Goal: Task Accomplishment & Management: Complete application form

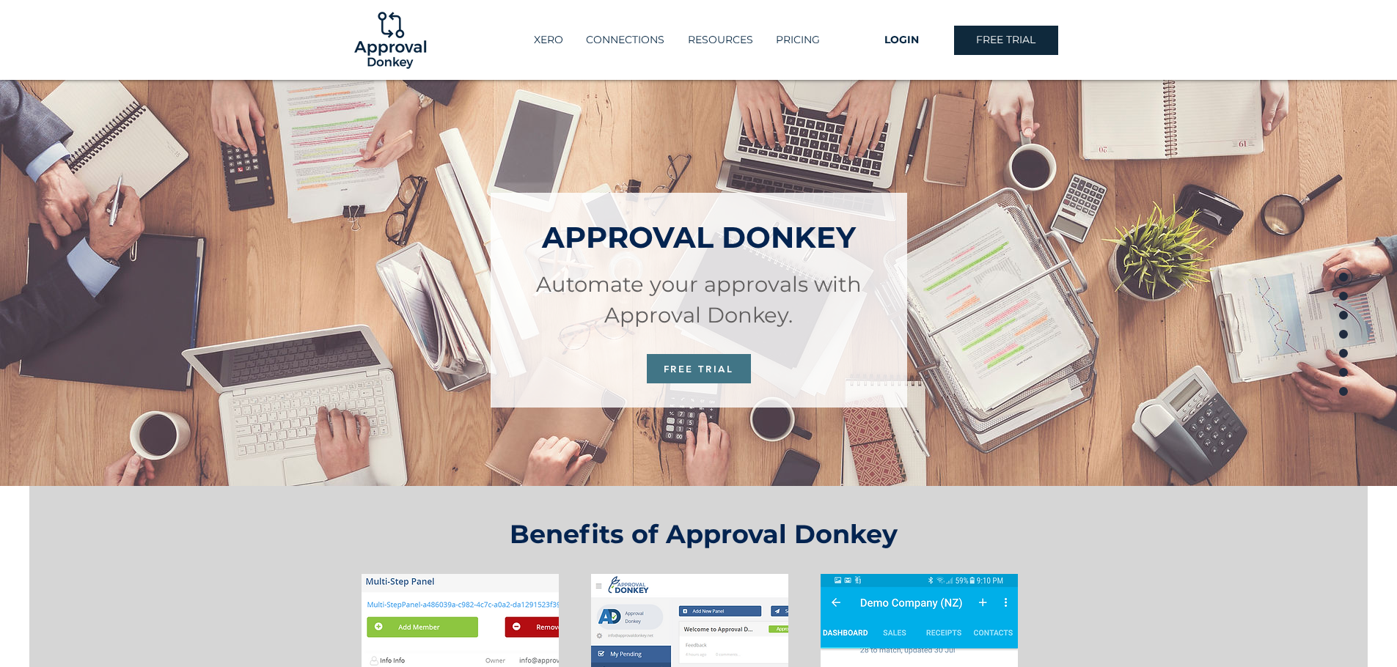
click at [672, 361] on span "FREE TRIAL" at bounding box center [699, 368] width 104 height 29
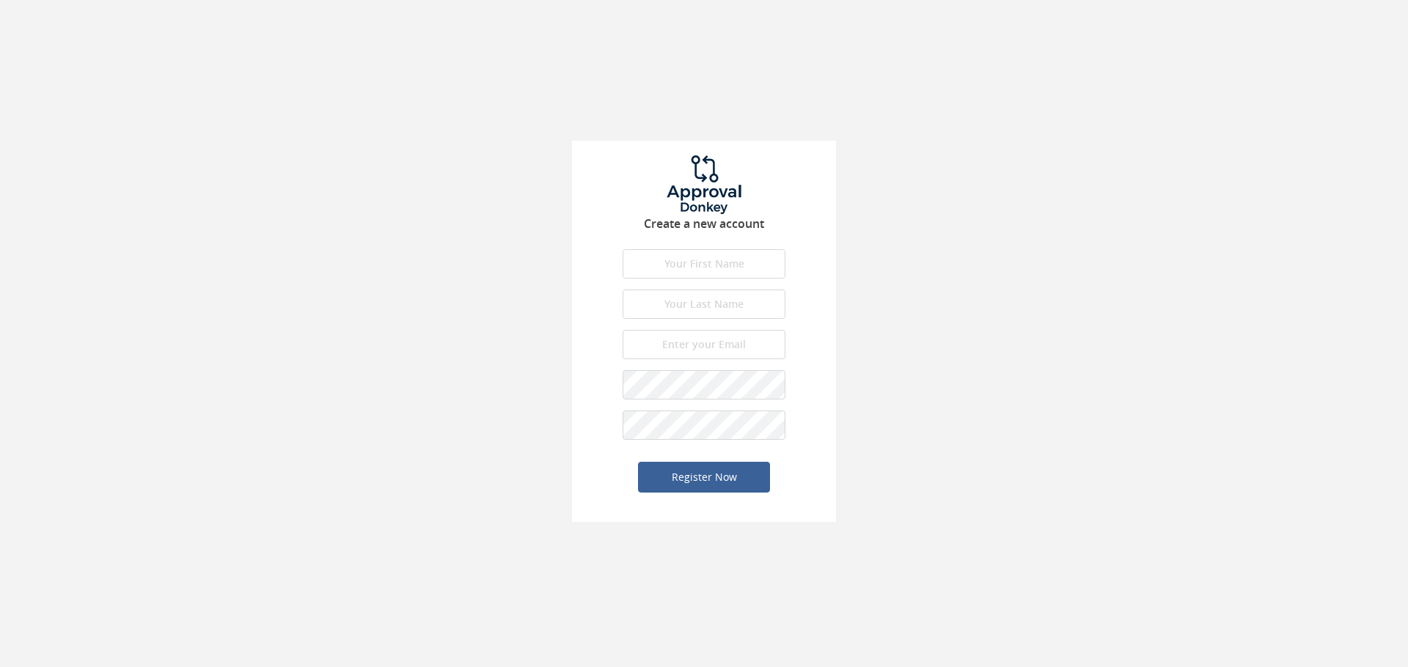
click at [689, 271] on input "text" at bounding box center [703, 263] width 163 height 29
type input "a"
type input "[PERSON_NAME]"
click at [664, 292] on input "text" at bounding box center [703, 304] width 163 height 29
type input "R"
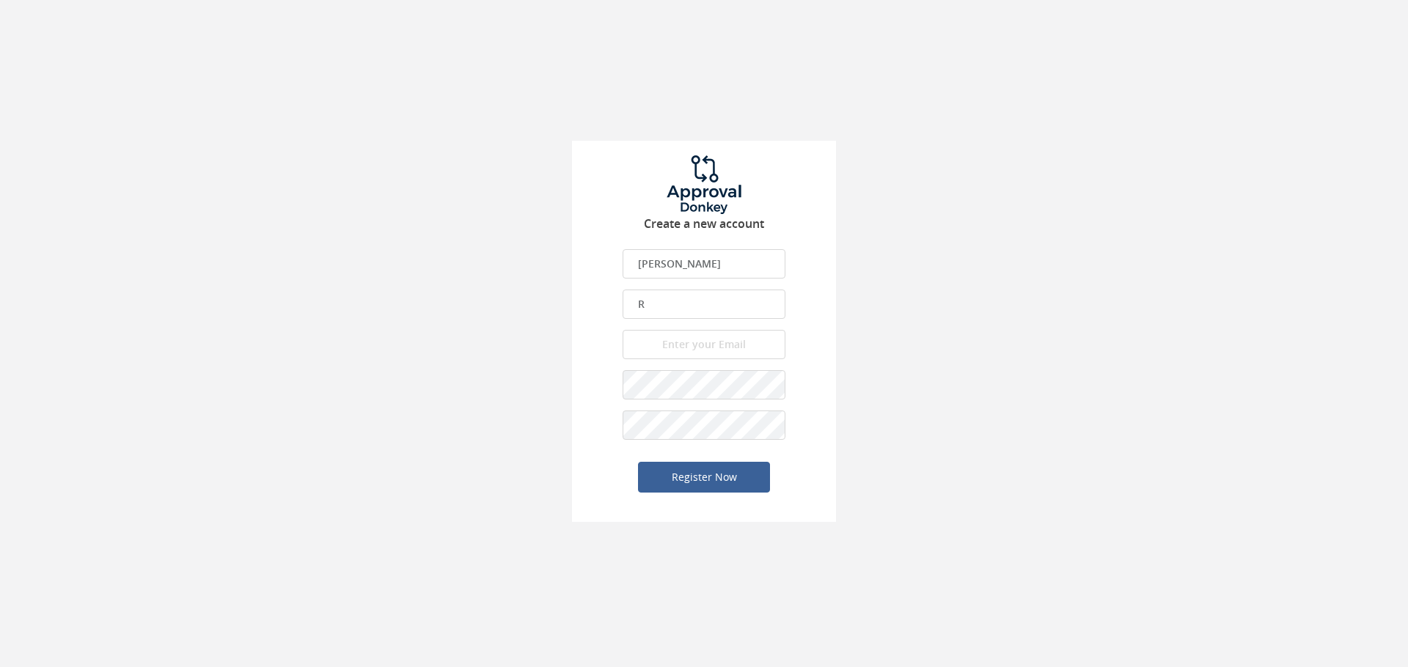
click at [654, 344] on input "email" at bounding box center [703, 344] width 163 height 29
type input "A"
type input "[PERSON_NAME][EMAIL_ADDRESS]"
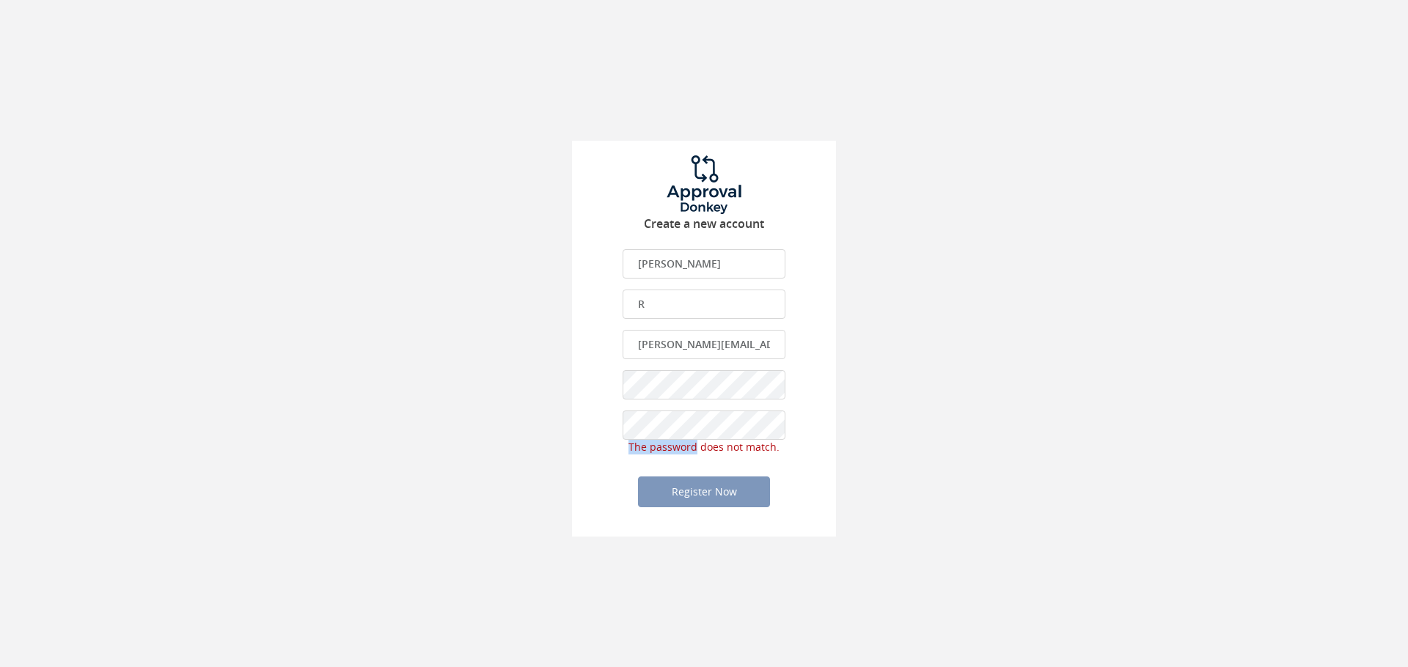
drag, startPoint x: 660, startPoint y: 441, endPoint x: 586, endPoint y: 442, distance: 74.1
click at [586, 442] on div "Create a new account [PERSON_NAME] First name is required. First name must be l…" at bounding box center [704, 339] width 264 height 396
click at [573, 443] on div "Create a new account [PERSON_NAME] First name is required. First name must be l…" at bounding box center [704, 339] width 264 height 396
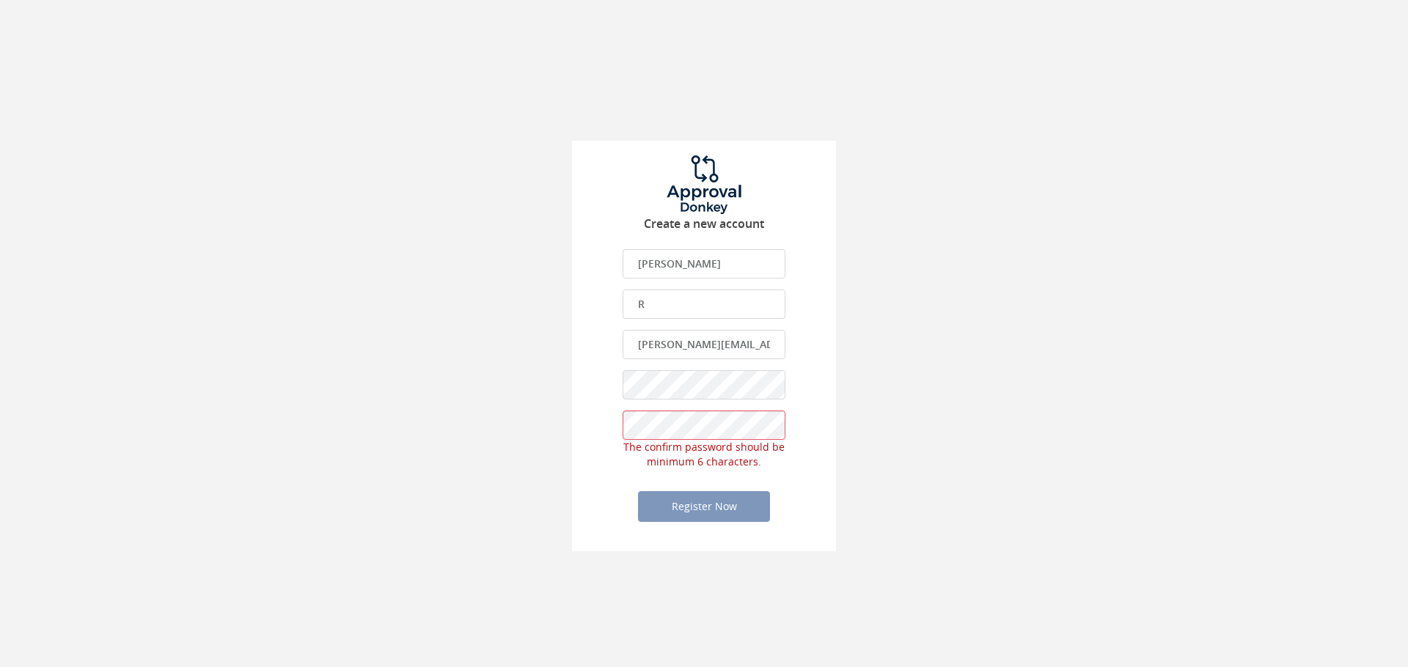
click at [588, 383] on div "Create a new account [PERSON_NAME] First name is required. First name must be l…" at bounding box center [704, 346] width 264 height 411
click at [944, 433] on div "Create a new account [PERSON_NAME] First name is required. First name must be l…" at bounding box center [704, 268] width 1408 height 537
click at [511, 416] on div "Create a new account [PERSON_NAME] First name is required. First name must be l…" at bounding box center [704, 268] width 1408 height 537
click at [578, 427] on div "Create a new account [PERSON_NAME] First name is required. First name must be l…" at bounding box center [704, 339] width 264 height 396
click at [555, 383] on div "Create a new account [PERSON_NAME] First name is required. First name must be l…" at bounding box center [704, 268] width 1408 height 537
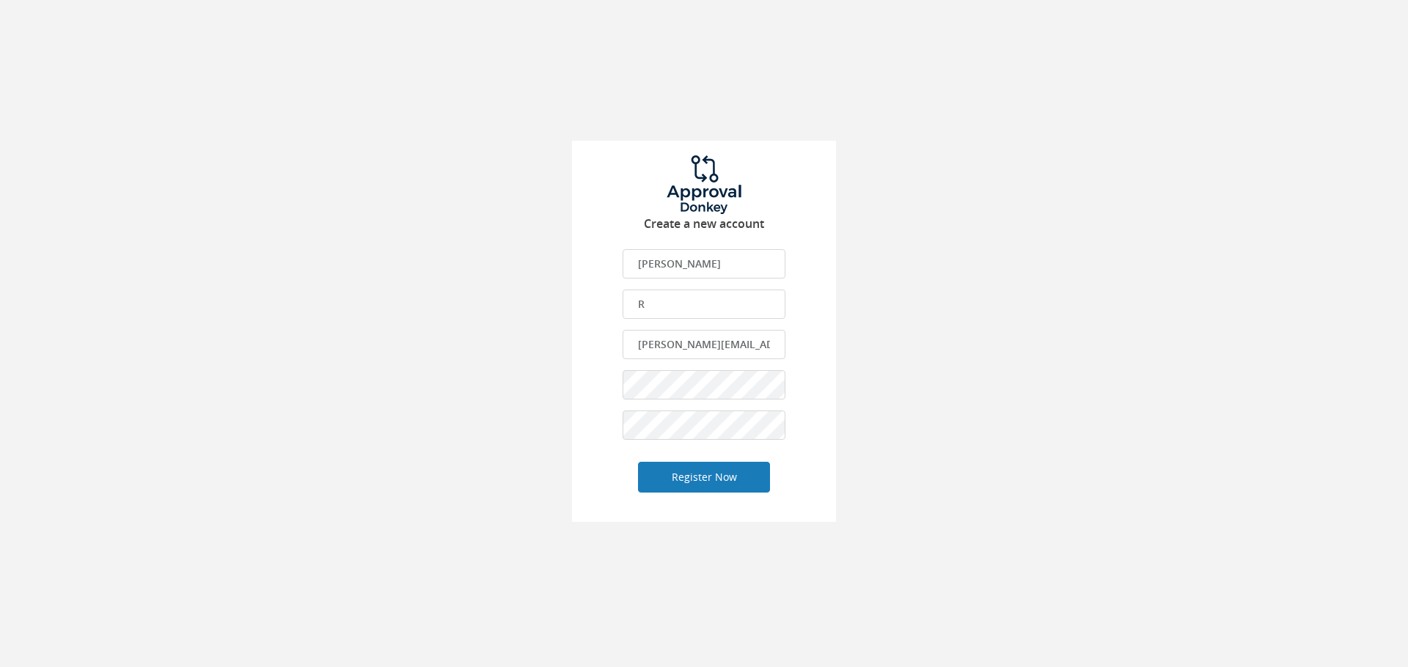
click at [664, 492] on button "Register Now" at bounding box center [704, 477] width 132 height 31
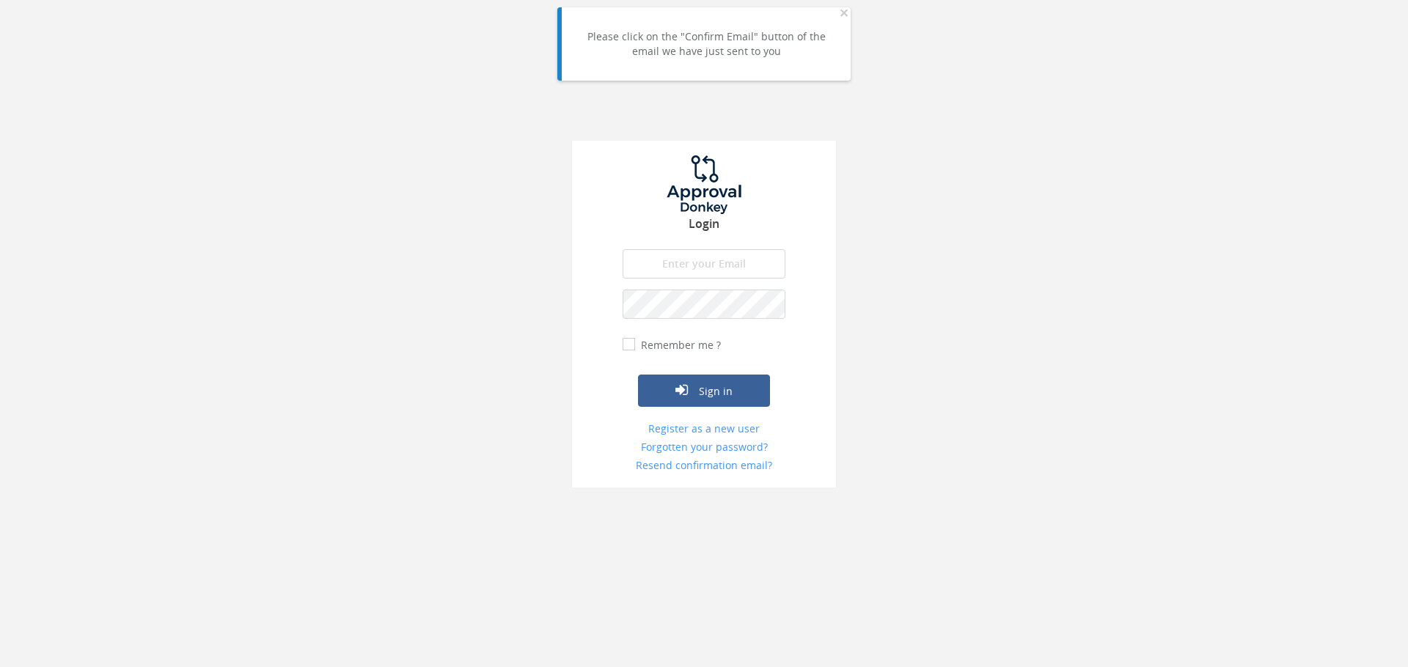
click at [656, 267] on input "email" at bounding box center [703, 263] width 163 height 29
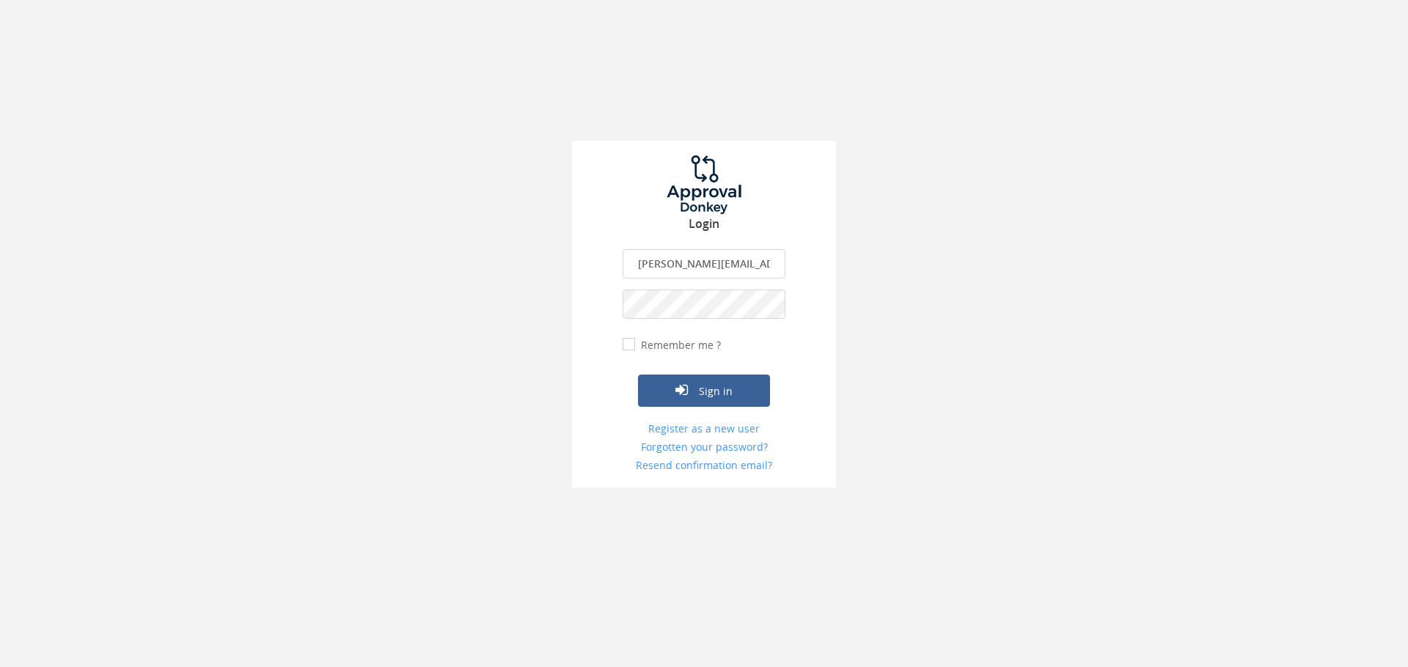
scroll to position [0, 9]
type input "[PERSON_NAME][EMAIL_ADDRESS][DOMAIN_NAME]"
click at [713, 407] on form "[PERSON_NAME][EMAIL_ADDRESS][DOMAIN_NAME] The email is required. Invalid email …" at bounding box center [703, 361] width 163 height 224
click at [713, 405] on button "Sign in" at bounding box center [704, 391] width 132 height 32
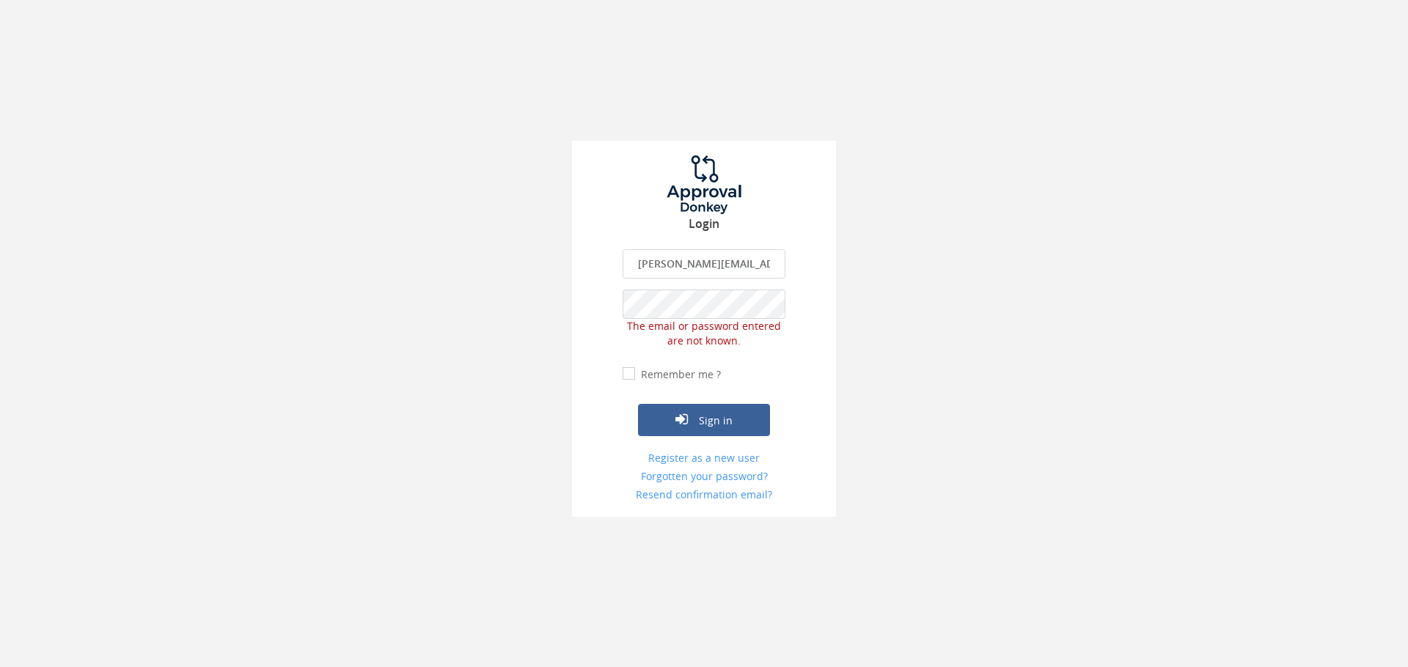
click at [618, 309] on div "Login [PERSON_NAME][EMAIL_ADDRESS][DOMAIN_NAME] The email is required. Invalid …" at bounding box center [704, 329] width 264 height 376
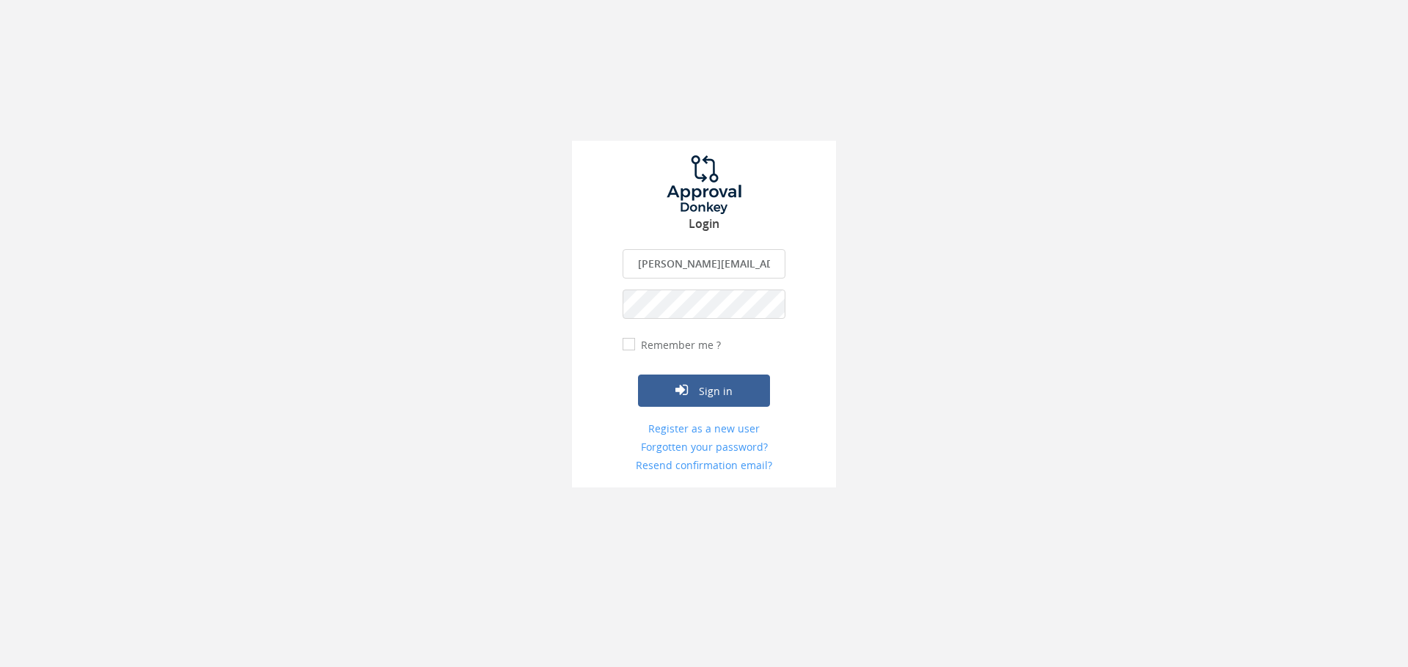
click at [764, 262] on input "[PERSON_NAME][EMAIL_ADDRESS][DOMAIN_NAME]" at bounding box center [703, 263] width 163 height 29
click at [644, 286] on form "[PERSON_NAME][EMAIL_ADDRESS][DOMAIN_NAME] The email is required. Invalid email …" at bounding box center [703, 361] width 163 height 224
click at [694, 378] on button "Sign in" at bounding box center [704, 391] width 132 height 32
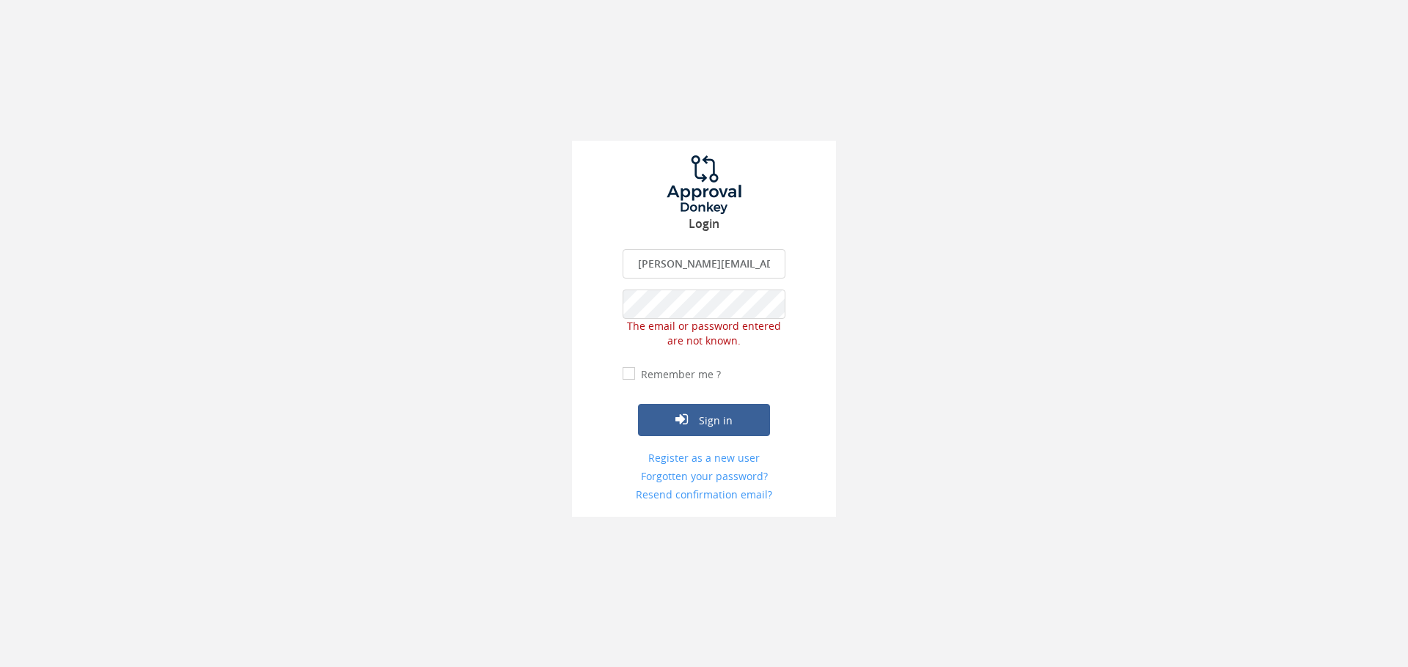
click at [623, 377] on input "Remember me ?" at bounding box center [627, 375] width 10 height 10
checkbox input "true"
click at [705, 424] on button "Sign in" at bounding box center [704, 420] width 132 height 32
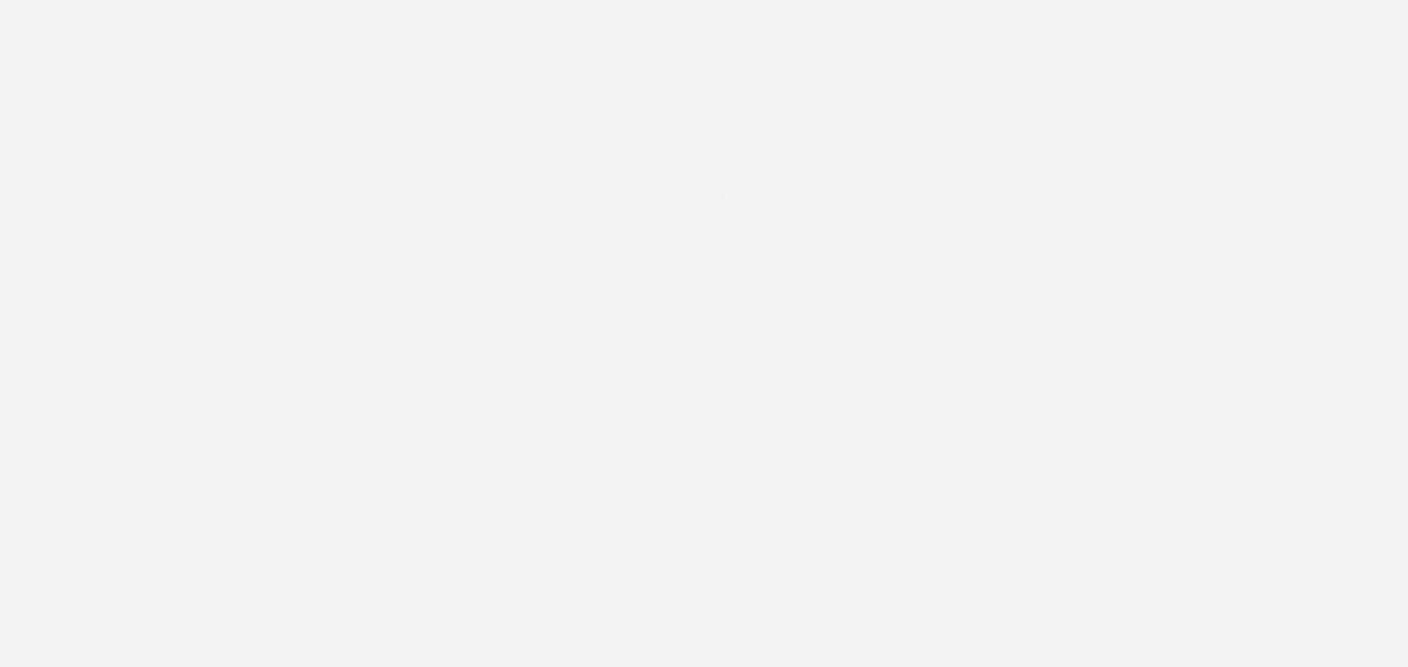
click at [695, 266] on input "text" at bounding box center [703, 263] width 163 height 29
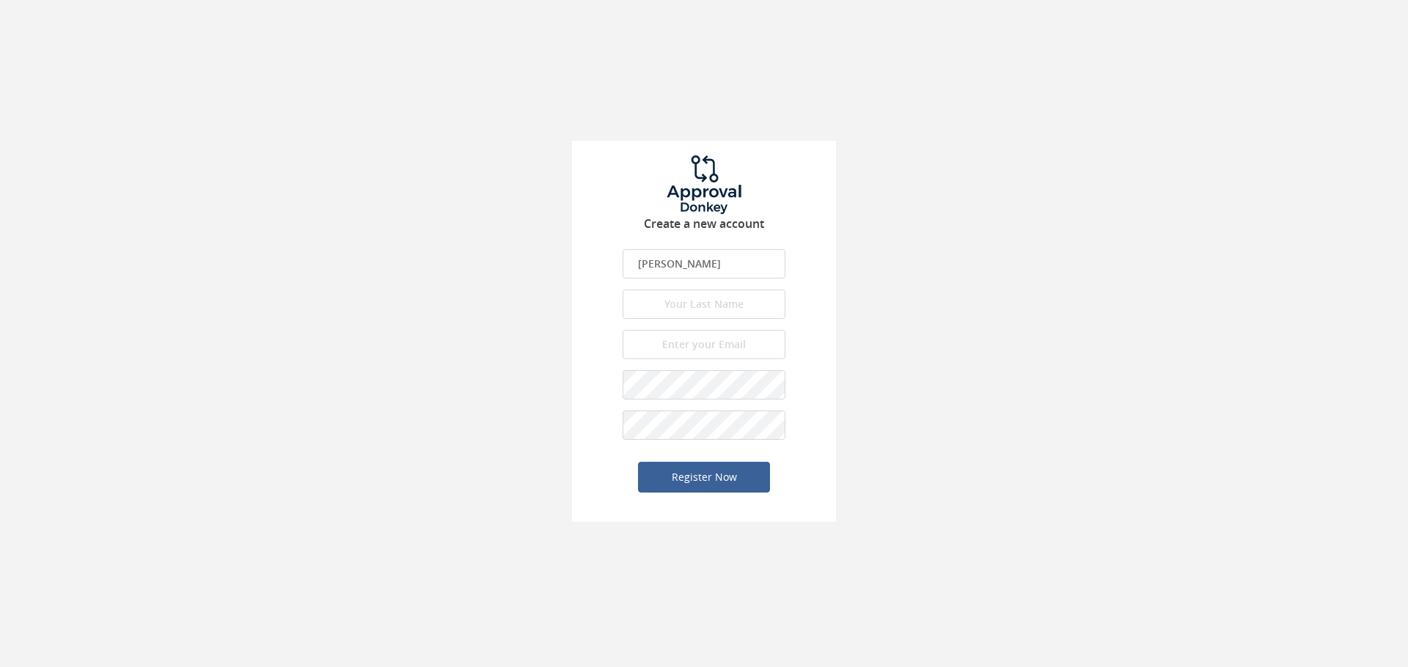
type input "[PERSON_NAME]"
click at [705, 293] on input "text" at bounding box center [703, 304] width 163 height 29
type input "e"
type input "r"
click at [743, 346] on input "email" at bounding box center [703, 344] width 163 height 29
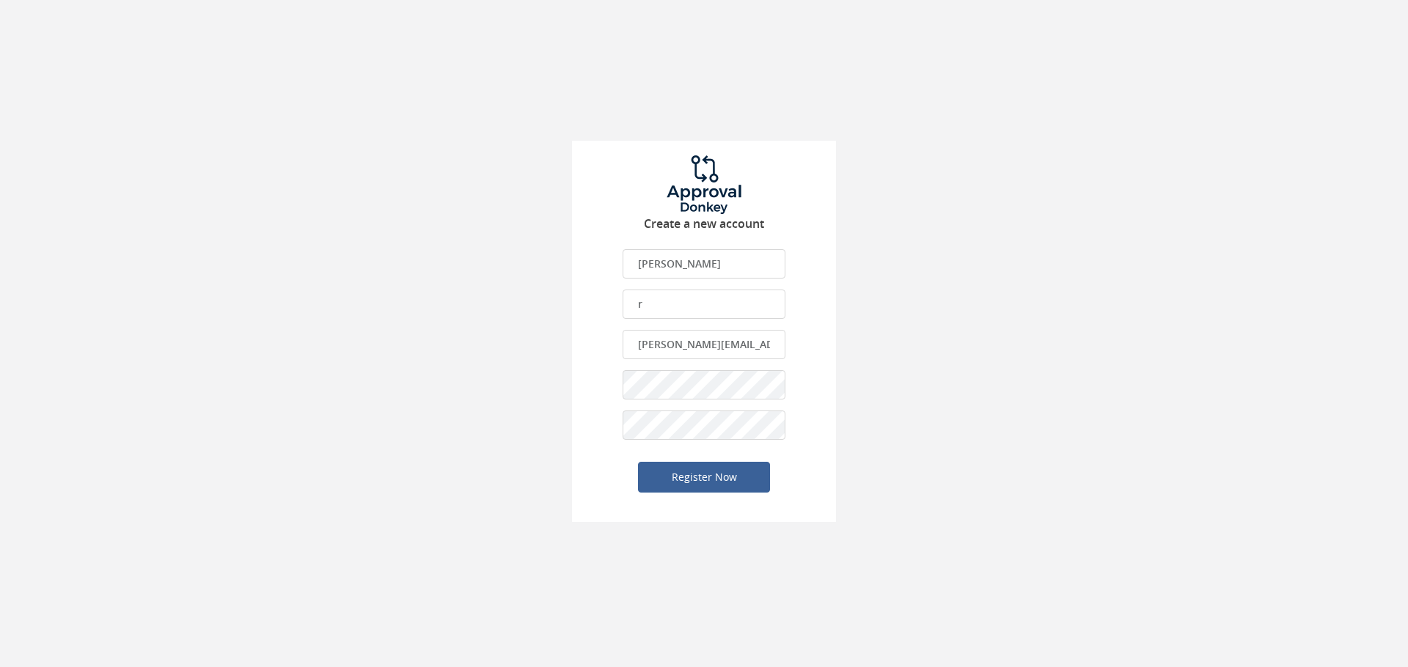
scroll to position [0, 9]
type input "[PERSON_NAME][EMAIL_ADDRESS][DOMAIN_NAME]"
click at [669, 476] on button "Register Now" at bounding box center [704, 477] width 132 height 31
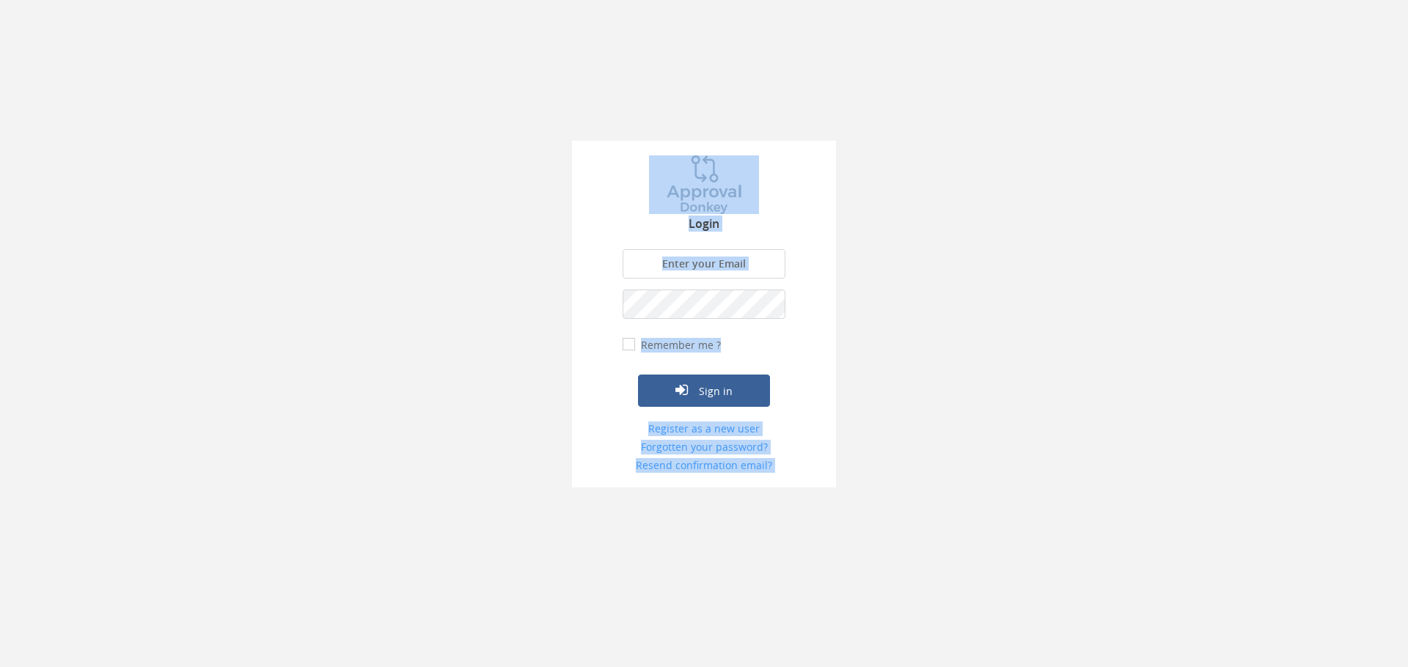
drag, startPoint x: 631, startPoint y: 37, endPoint x: 864, endPoint y: 32, distance: 234.0
click at [861, 176] on div "Login The email is required. Invalid email address. The password is required. T…" at bounding box center [704, 244] width 1408 height 488
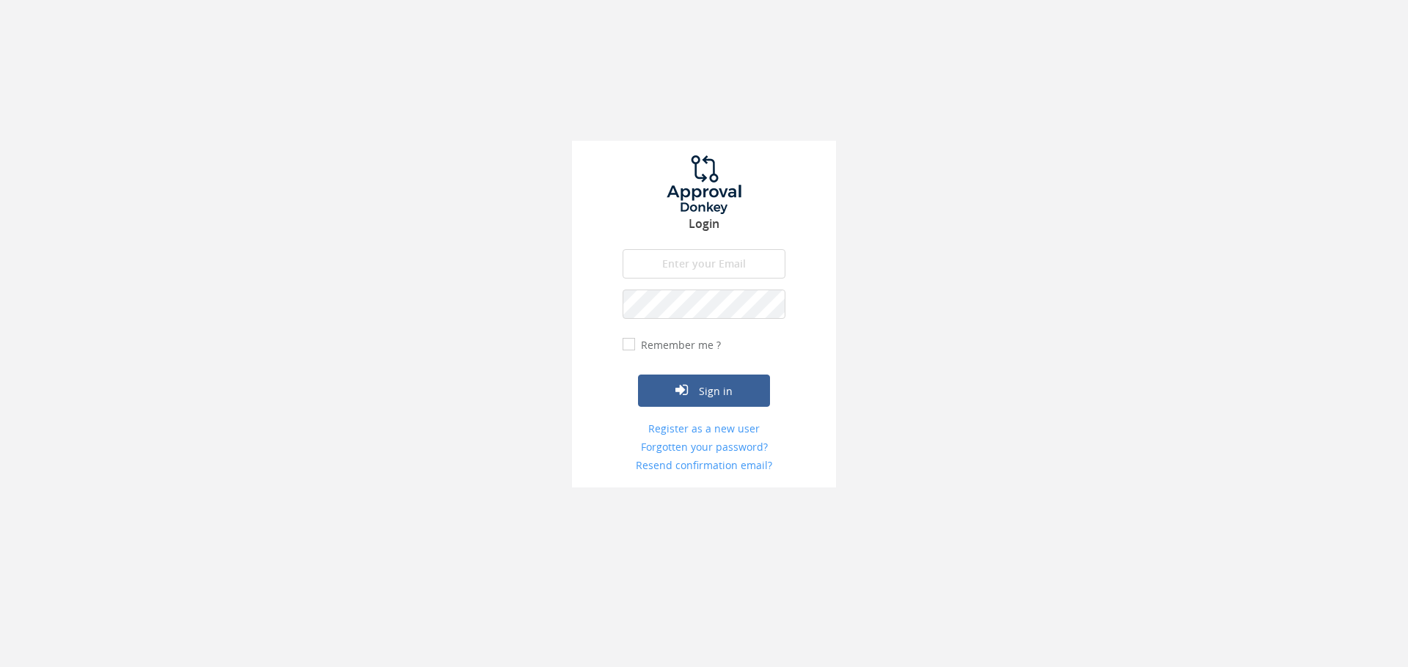
click at [660, 253] on input "email" at bounding box center [703, 263] width 163 height 29
type input "[PERSON_NAME][EMAIL_ADDRESS][DOMAIN_NAME]"
click at [638, 375] on button "Sign in" at bounding box center [704, 391] width 132 height 32
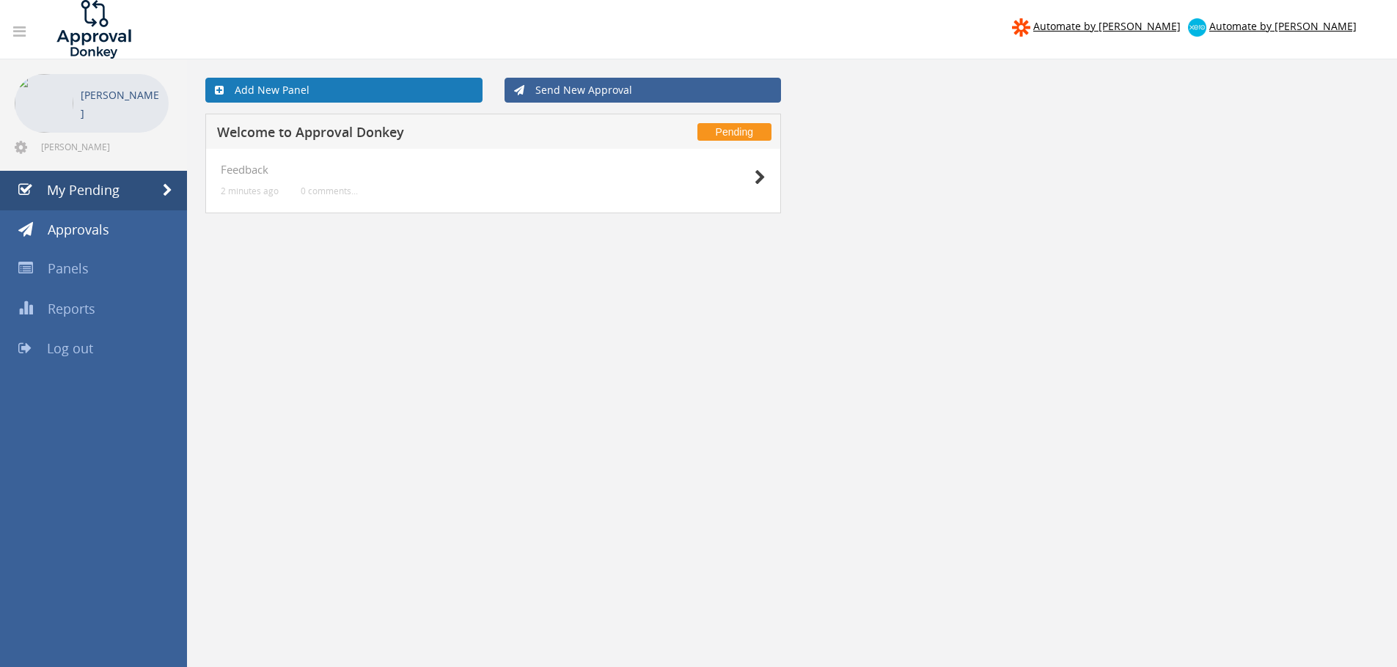
click at [295, 87] on link "Add New Panel" at bounding box center [343, 90] width 277 height 25
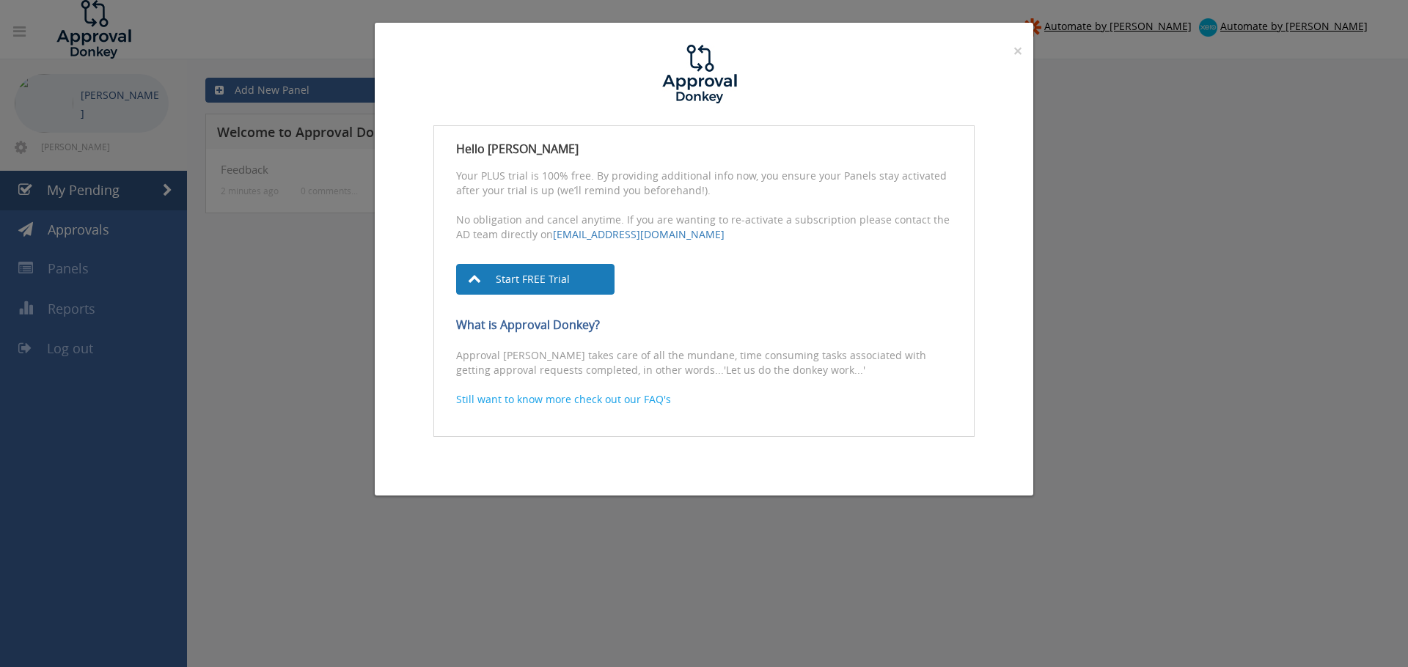
click at [531, 282] on link "Start FREE Trial" at bounding box center [535, 279] width 158 height 31
